Goal: Navigation & Orientation: Find specific page/section

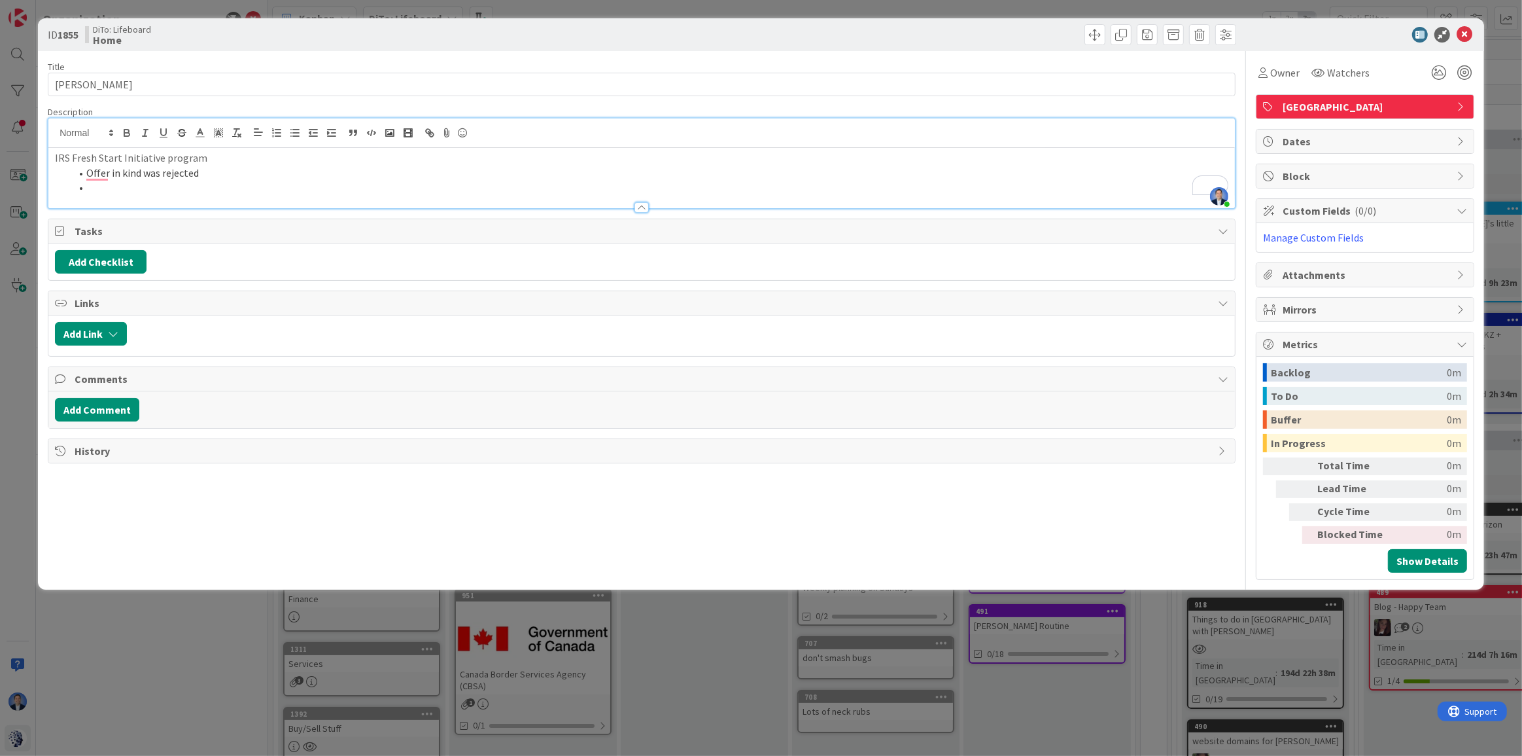
click at [165, 181] on li "To enrich screen reader interactions, please activate Accessibility in Grammarl…" at bounding box center [650, 187] width 1158 height 15
click at [87, 172] on li "Offer in kind was rejected" at bounding box center [650, 173] width 1158 height 15
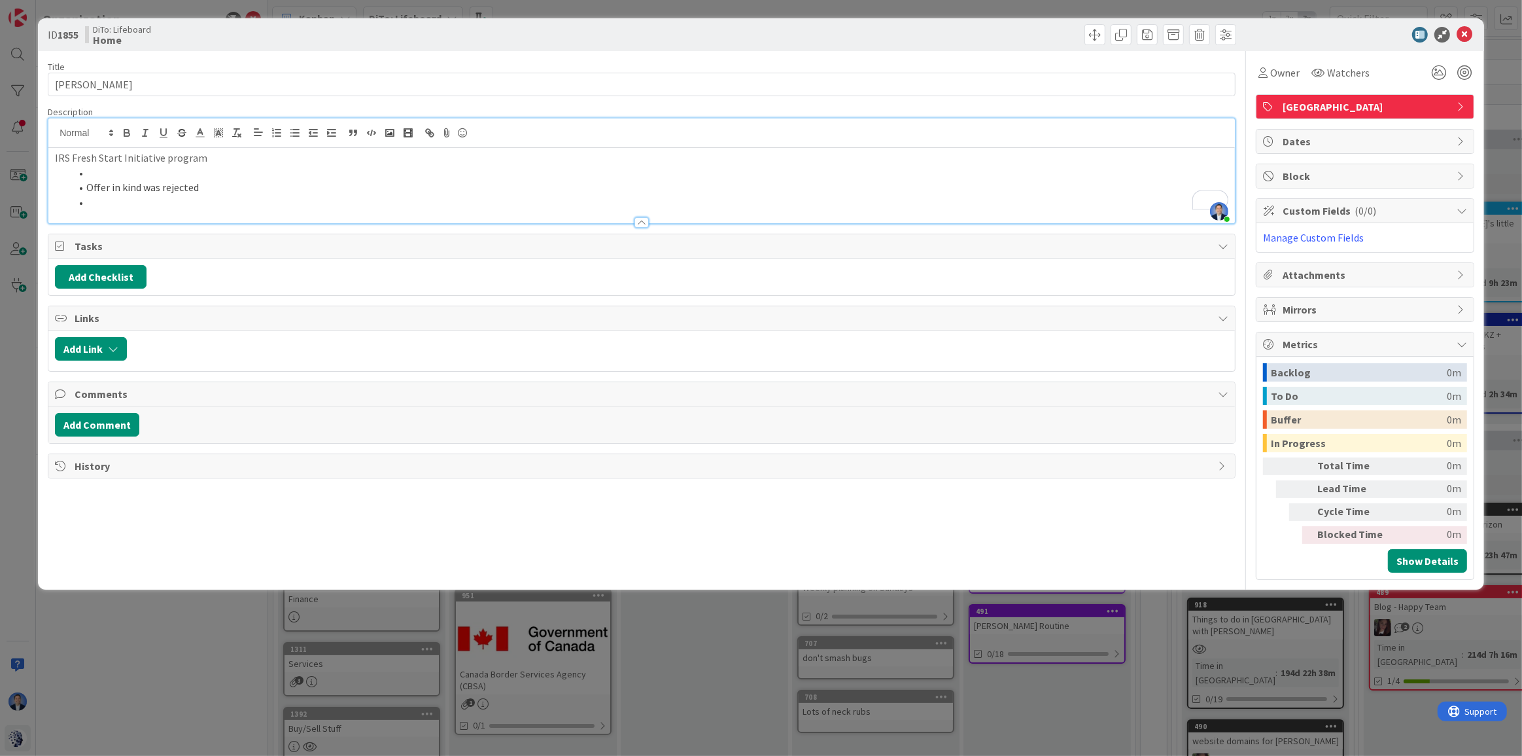
click at [98, 173] on li "To enrich screen reader interactions, please activate Accessibility in Grammarl…" at bounding box center [650, 173] width 1158 height 15
click at [126, 198] on li "To enrich screen reader interactions, please activate Accessibility in Grammarl…" at bounding box center [650, 202] width 1158 height 15
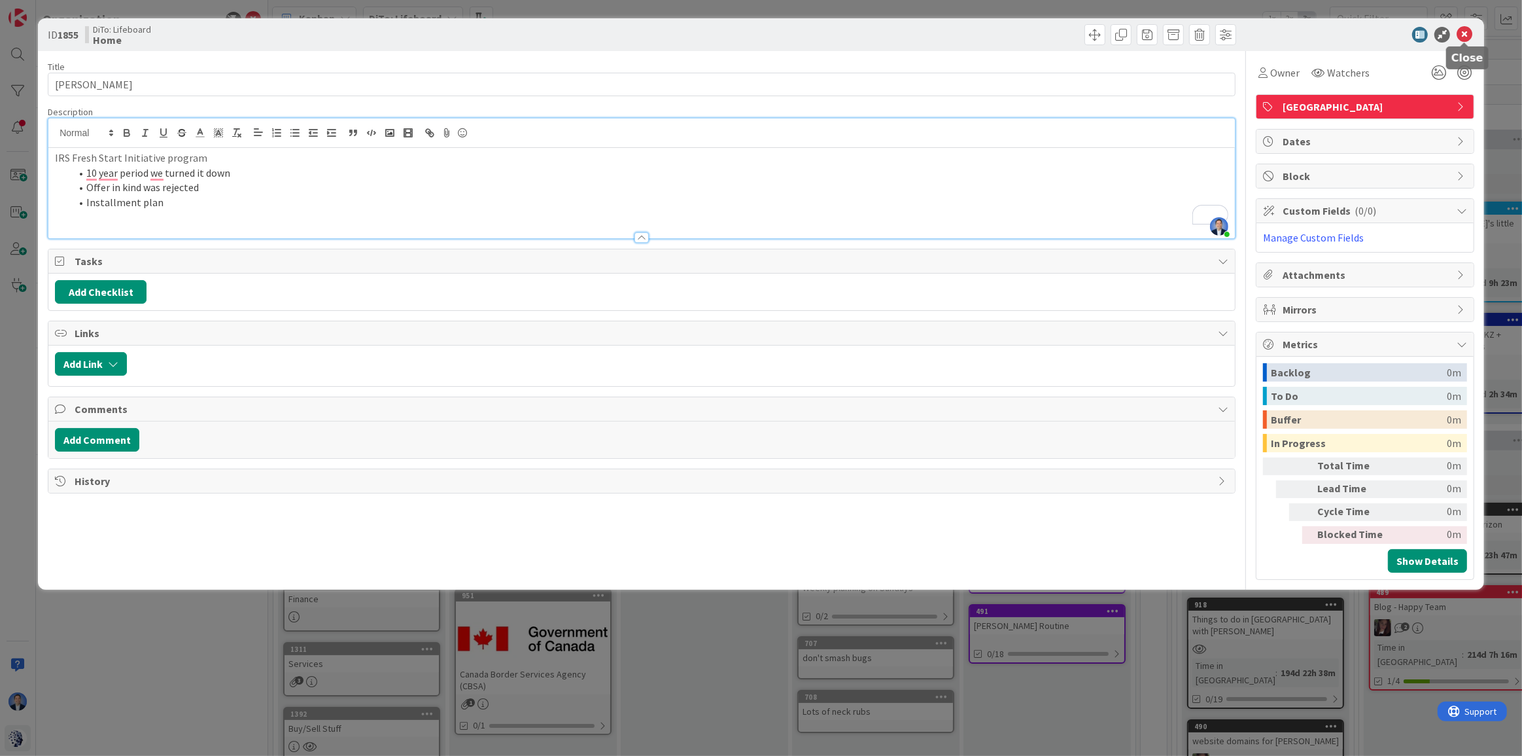
click at [1467, 38] on icon at bounding box center [1465, 35] width 16 height 16
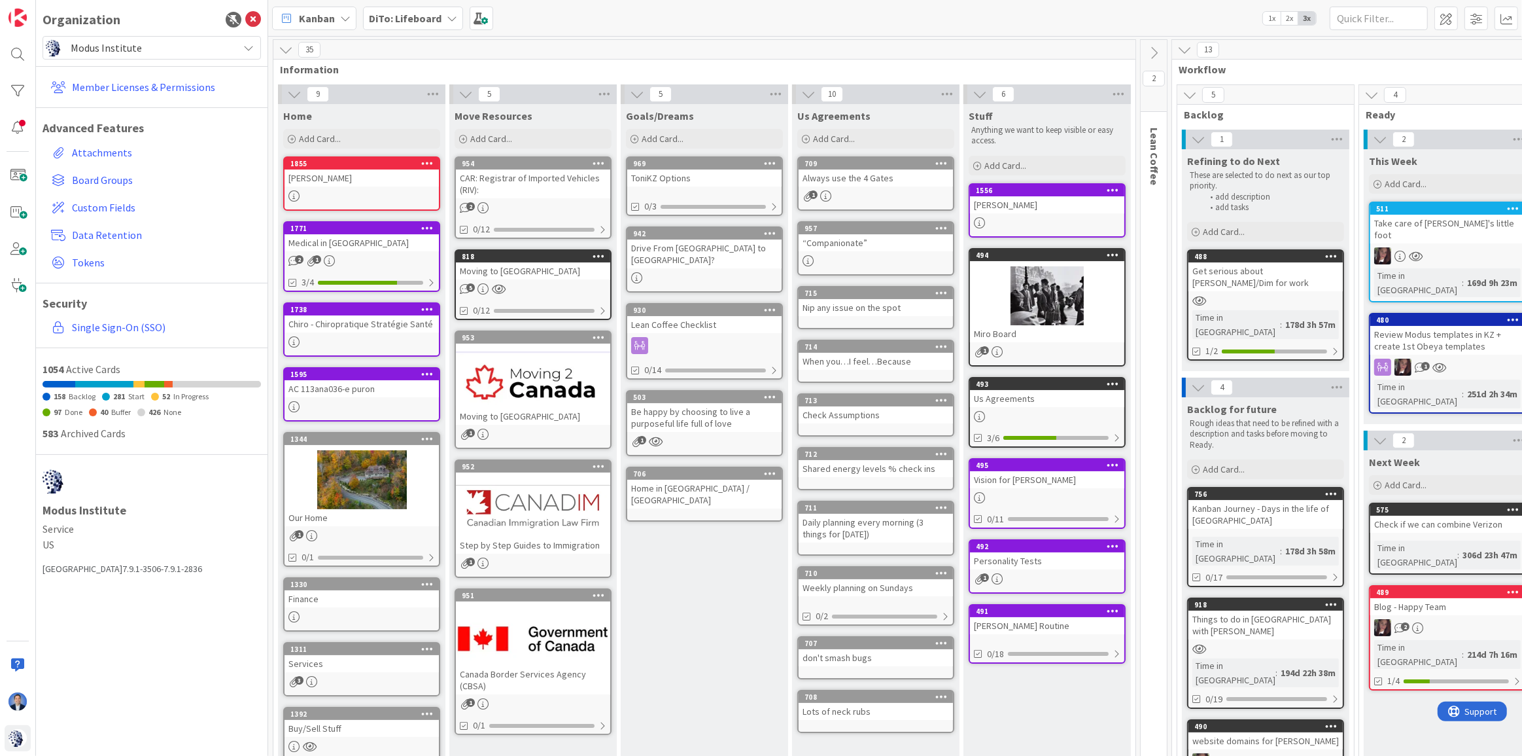
click at [357, 169] on div "[PERSON_NAME]" at bounding box center [362, 177] width 154 height 17
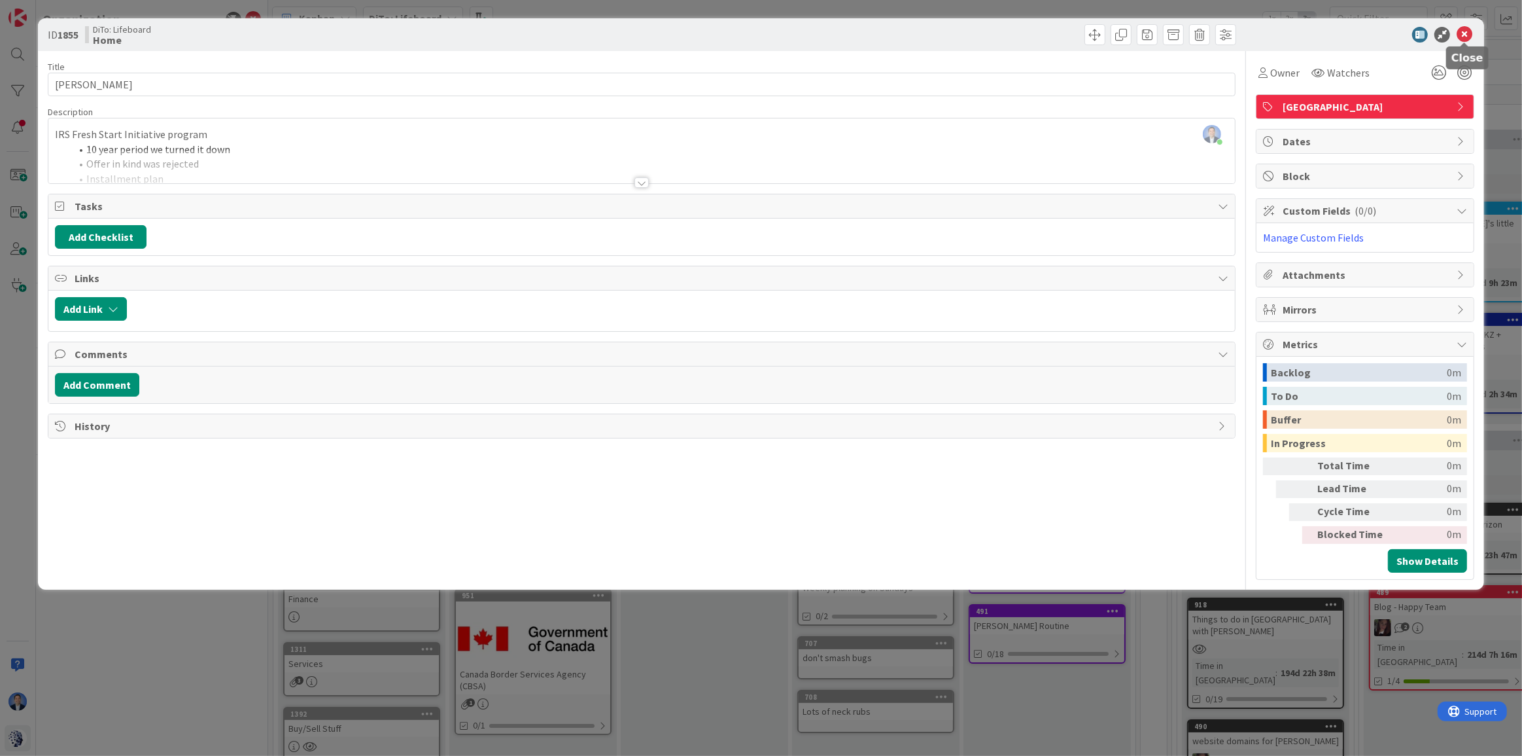
click at [1469, 31] on icon at bounding box center [1465, 35] width 16 height 16
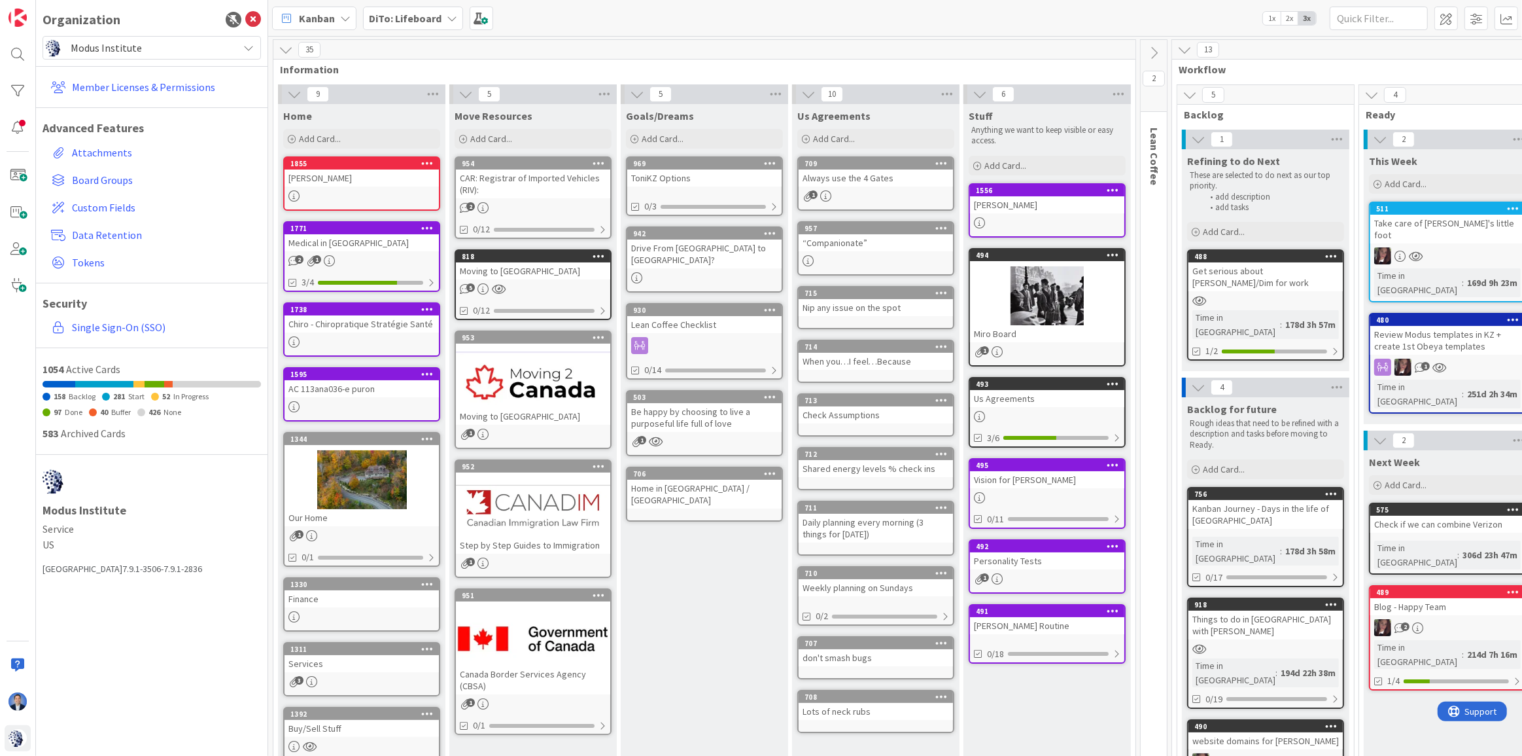
click at [154, 52] on span "Modus Institute" at bounding box center [151, 48] width 161 height 18
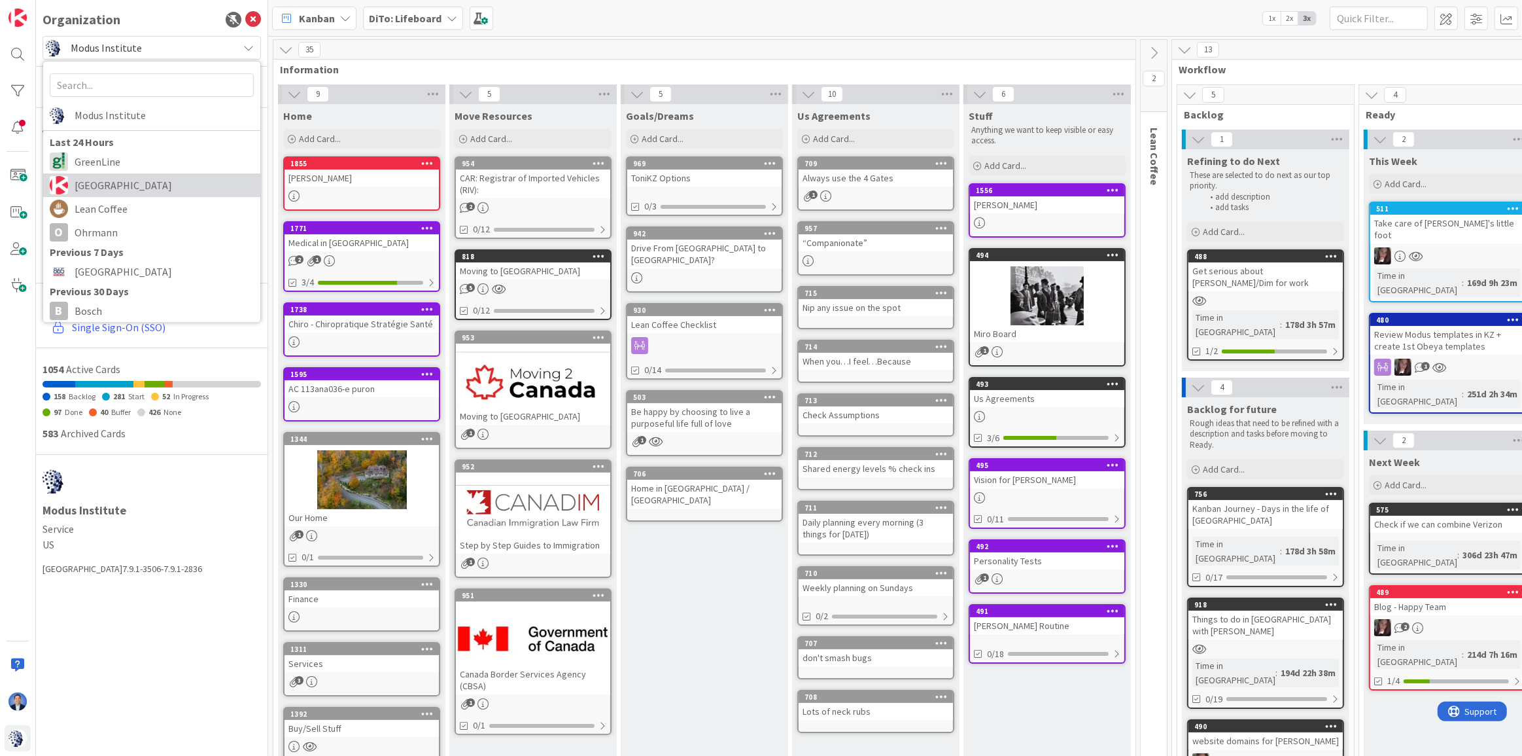
click at [145, 189] on span "[GEOGRAPHIC_DATA]" at bounding box center [164, 185] width 179 height 20
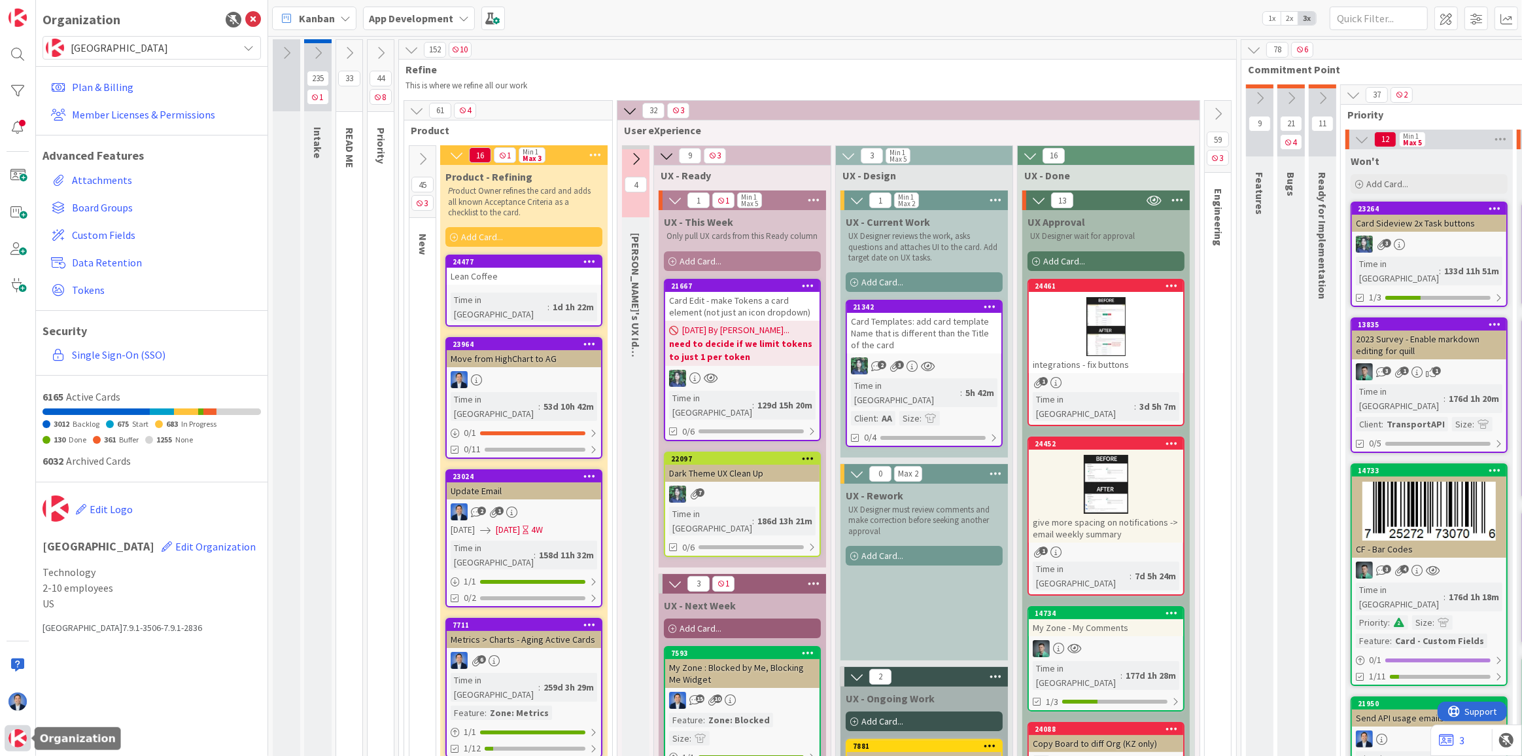
click at [18, 748] on div at bounding box center [18, 738] width 26 height 26
click at [105, 54] on span "[GEOGRAPHIC_DATA]" at bounding box center [151, 48] width 161 height 18
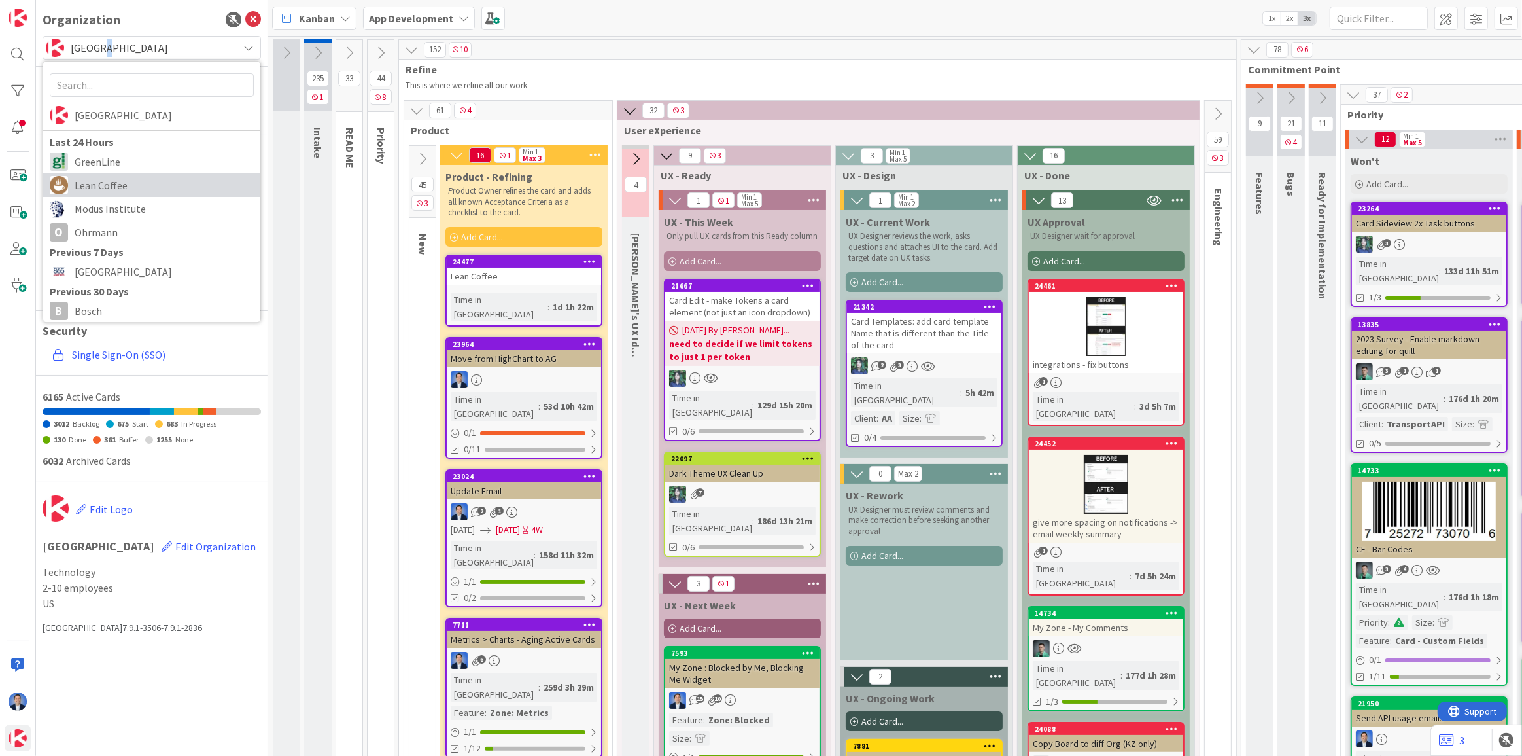
click at [103, 175] on span "Lean Coffee" at bounding box center [164, 185] width 179 height 20
